Goal: Book appointment/travel/reservation

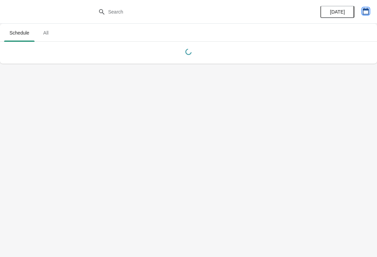
click at [368, 12] on icon "button" at bounding box center [365, 11] width 6 height 7
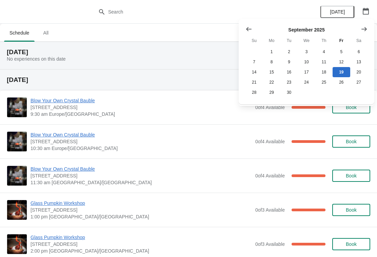
click at [363, 31] on icon "Show next month, October 2025" at bounding box center [363, 29] width 7 height 7
click at [367, 30] on button "Show next month, November 2025" at bounding box center [364, 29] width 12 height 12
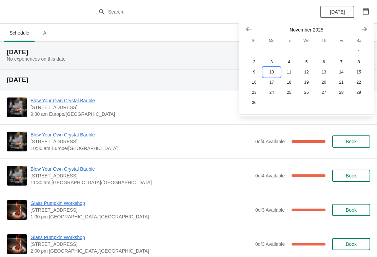
click at [273, 72] on button "10" at bounding box center [270, 72] width 17 height 10
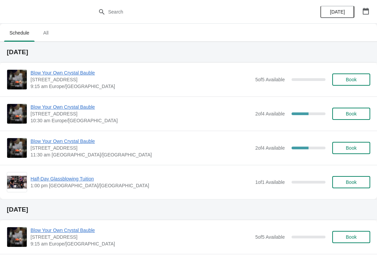
click at [355, 184] on span "Book" at bounding box center [350, 182] width 11 height 5
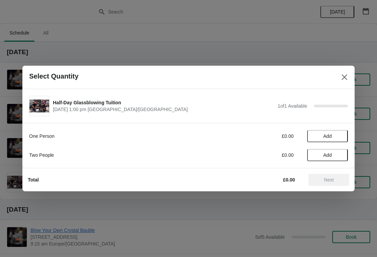
click at [335, 152] on span "Add" at bounding box center [327, 154] width 28 height 5
click at [336, 180] on span "Next" at bounding box center [329, 179] width 30 height 5
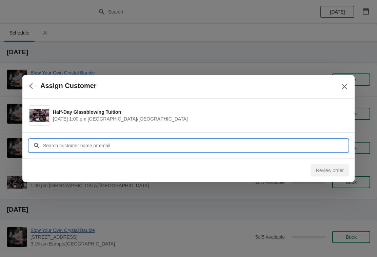
click at [176, 141] on input "Customer" at bounding box center [195, 146] width 305 height 12
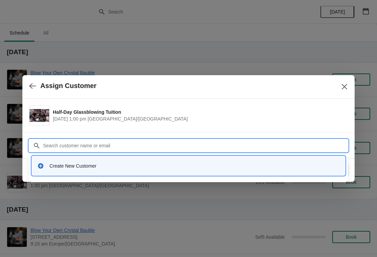
click at [64, 169] on div "Create New Customer" at bounding box center [194, 166] width 290 height 7
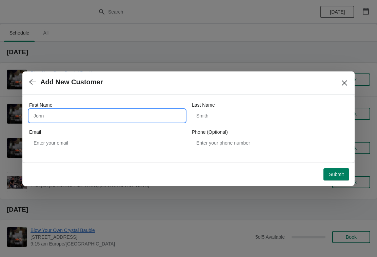
click at [72, 114] on input "First Name" at bounding box center [107, 116] width 156 height 12
type input "J"
type input "[PERSON_NAME] &"
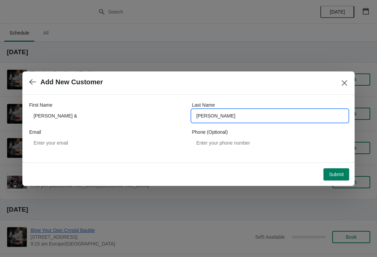
type input "[PERSON_NAME]"
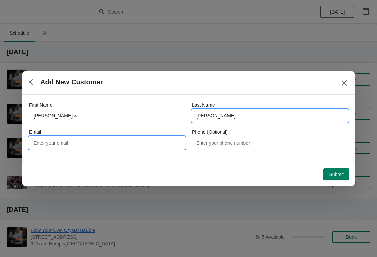
click at [138, 138] on input "Email" at bounding box center [107, 143] width 156 height 12
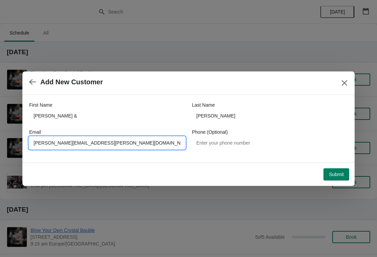
type input "[PERSON_NAME][EMAIL_ADDRESS][PERSON_NAME][DOMAIN_NAME]"
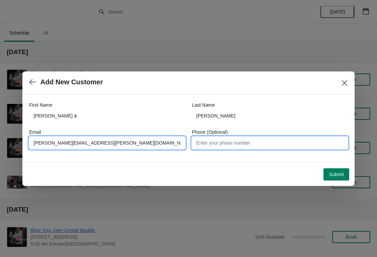
click at [273, 141] on input "Phone (Optional)" at bounding box center [270, 143] width 156 height 12
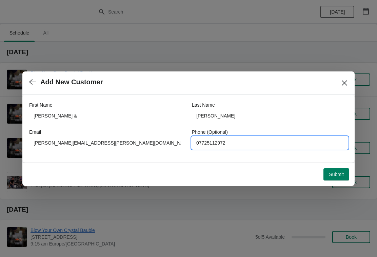
type input "07725112972"
click at [341, 176] on span "Submit" at bounding box center [336, 174] width 15 height 5
